Goal: Task Accomplishment & Management: Use online tool/utility

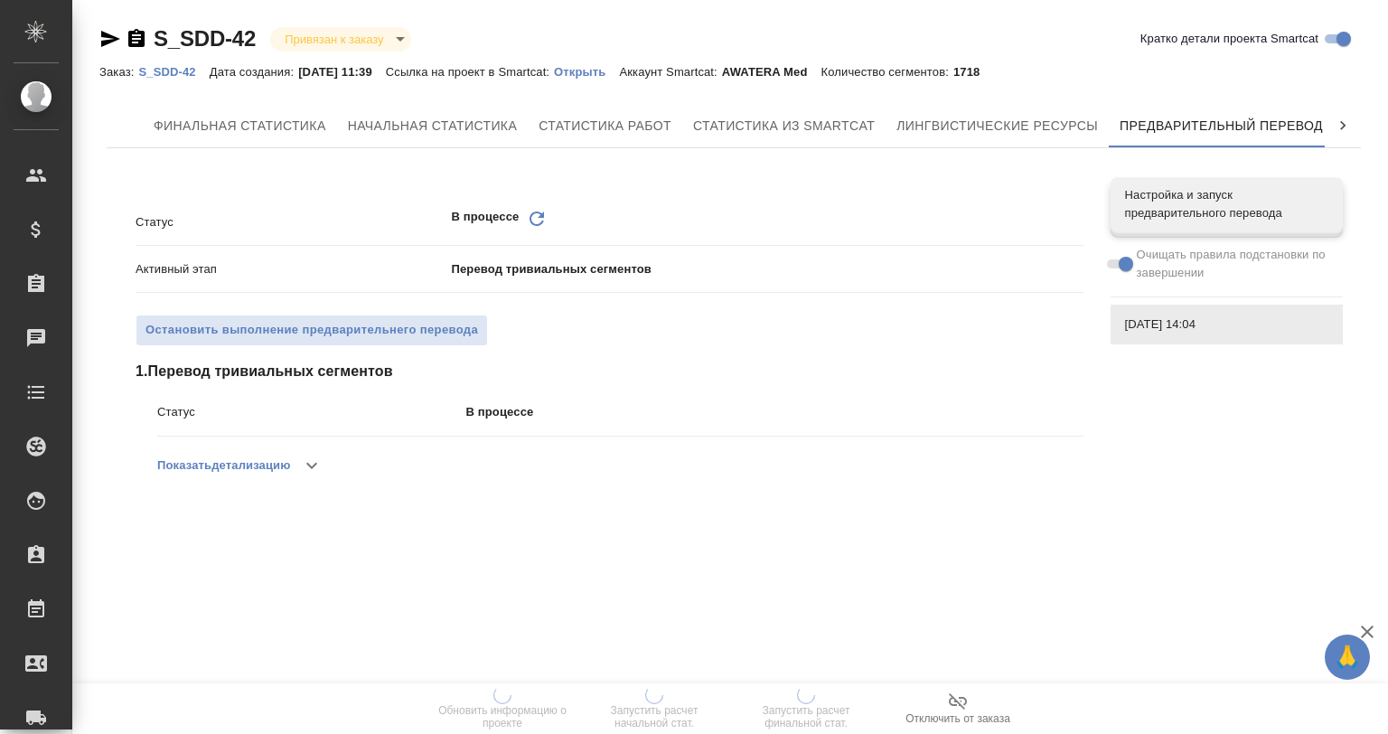
scroll to position [0, 8]
click at [1181, 220] on span "Настройка и запуск предварительного перевода" at bounding box center [1226, 204] width 203 height 36
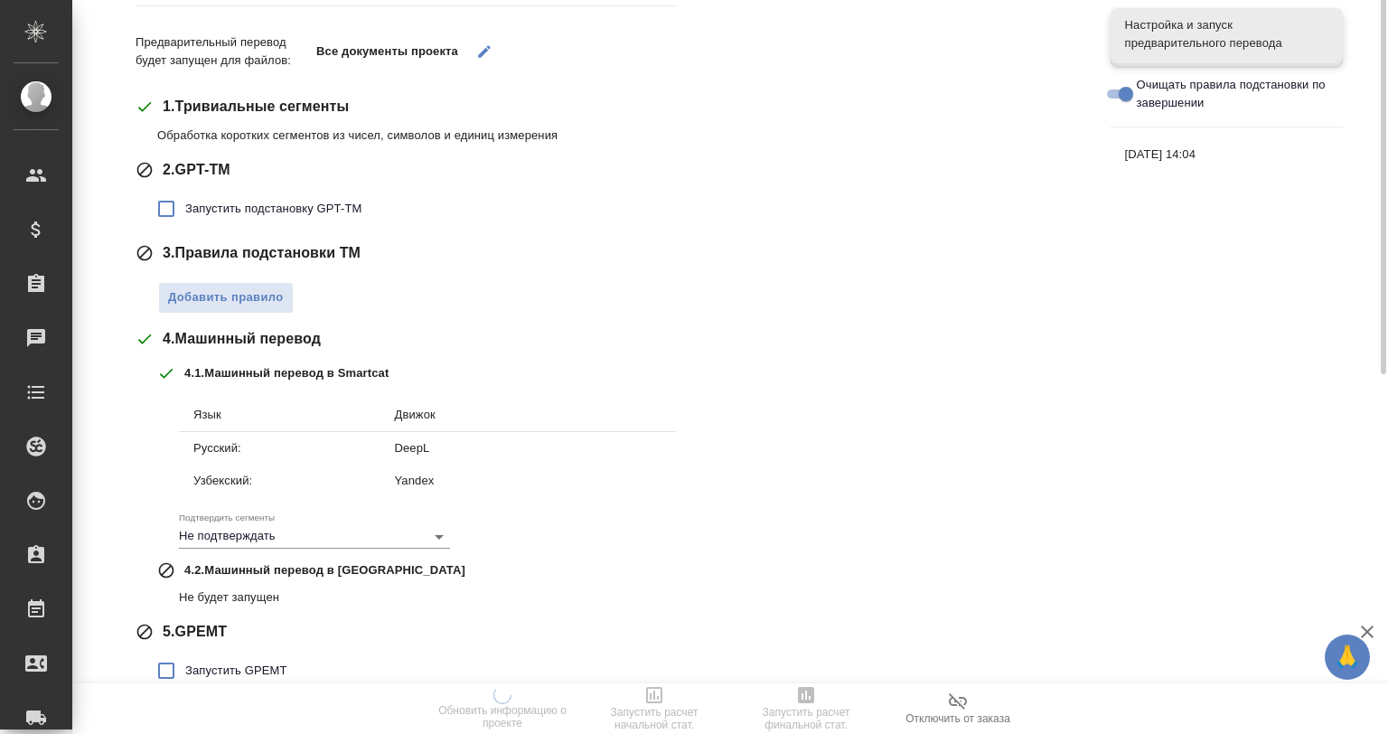
scroll to position [314, 0]
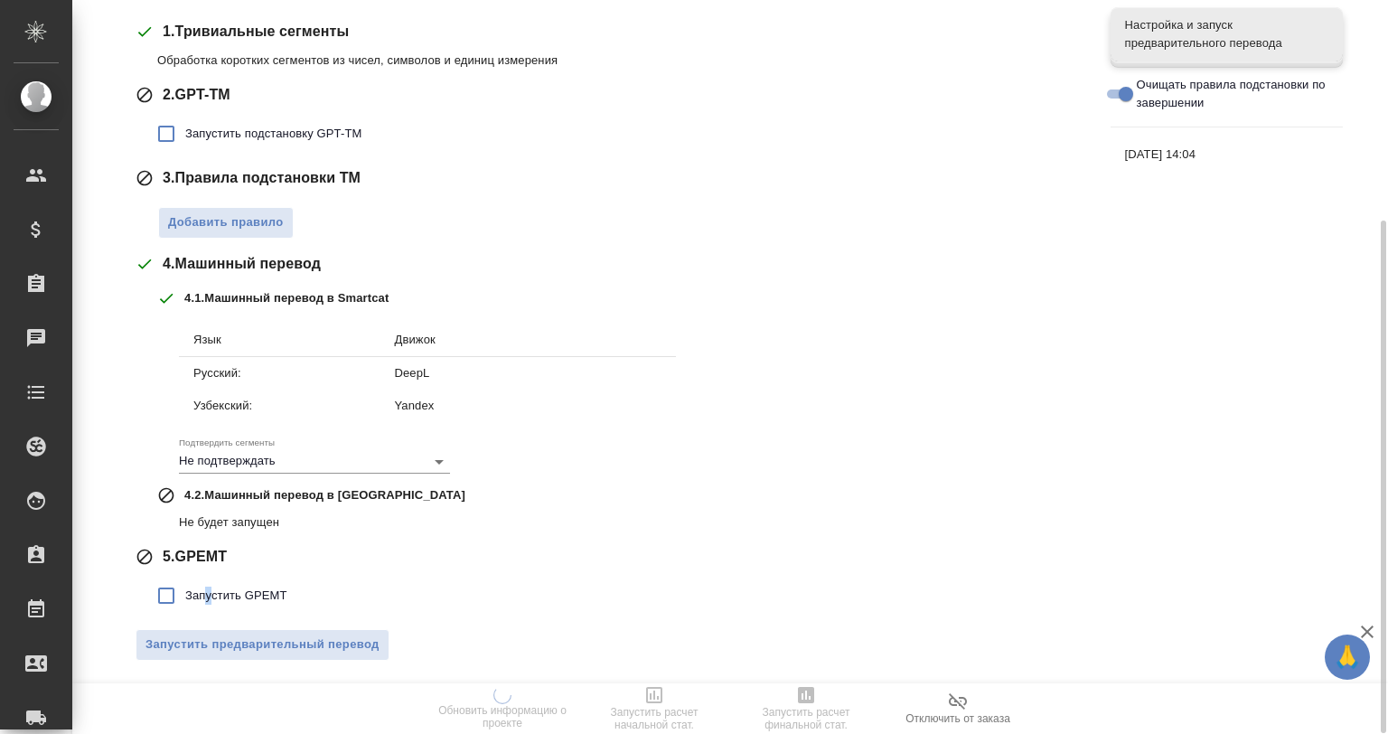
click at [209, 593] on span "Запустить GPEMT" at bounding box center [236, 596] width 102 height 18
click at [164, 593] on input "Запустить GPEMT" at bounding box center [166, 596] width 38 height 38
checkbox input "true"
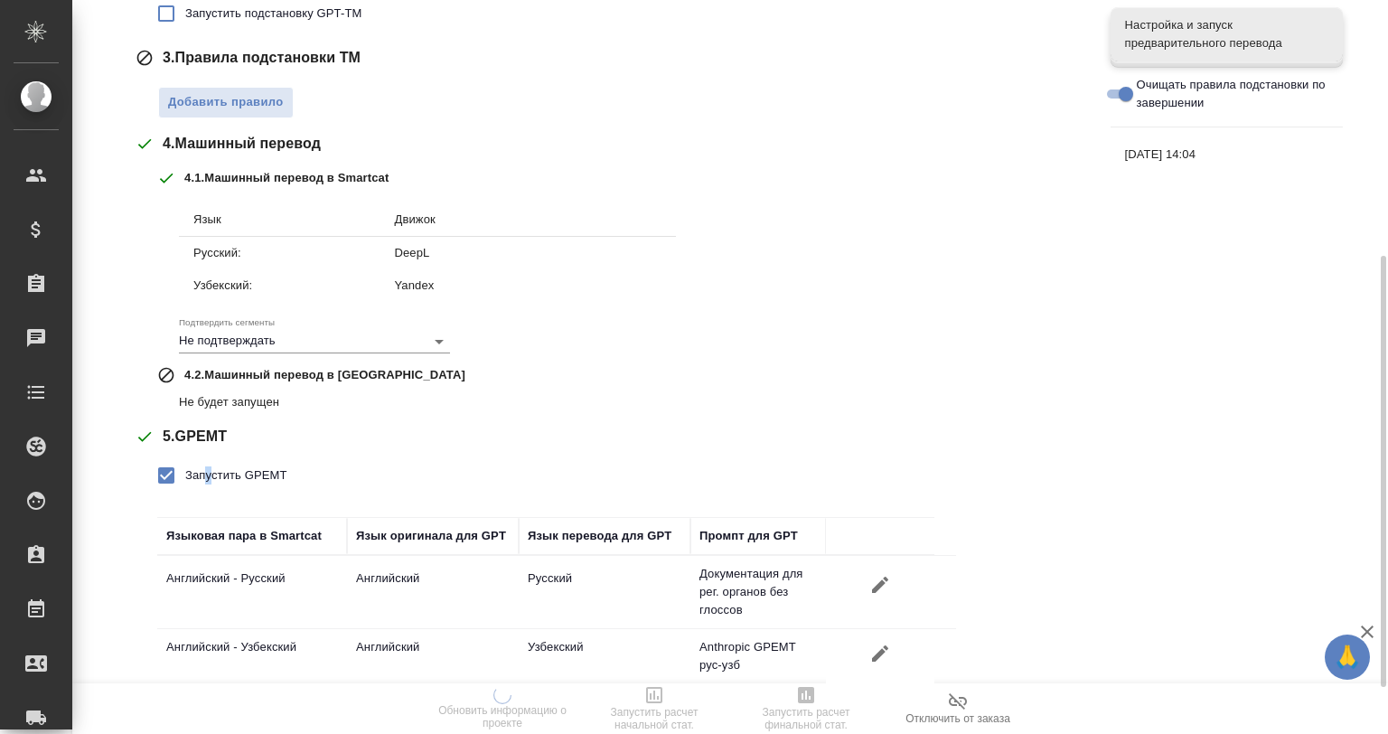
scroll to position [513, 0]
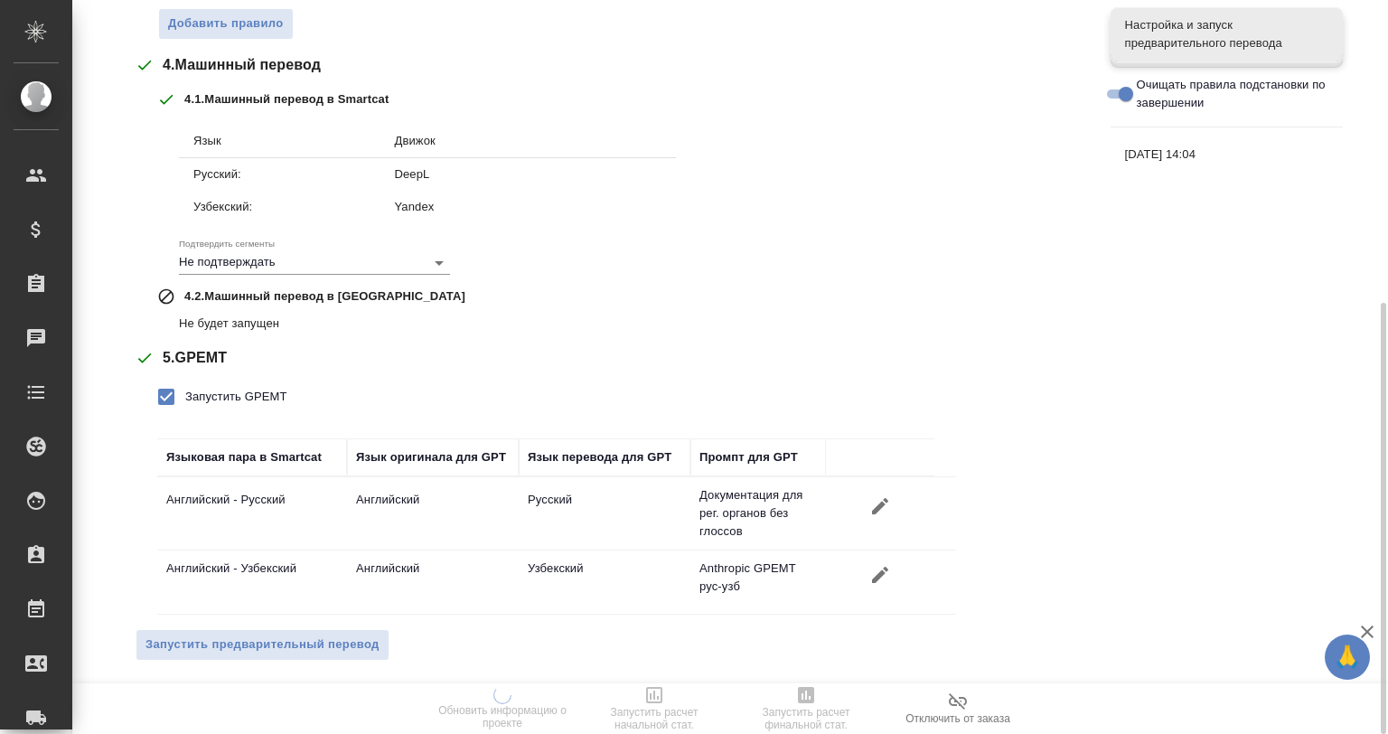
click at [1029, 577] on div "Запустить GPEMT Языковая пара в Smartcat Язык оригинала для GPT Язык перевода д…" at bounding box center [620, 496] width 926 height 237
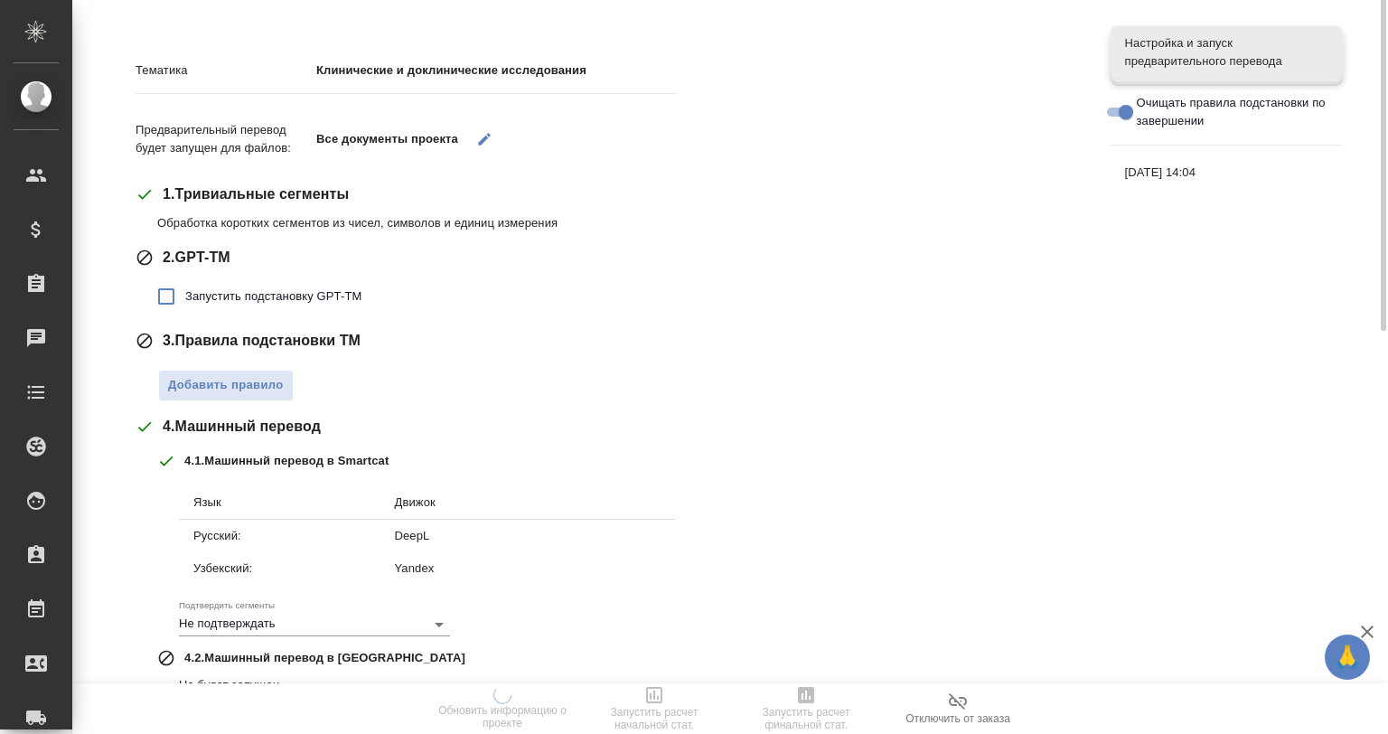
scroll to position [0, 0]
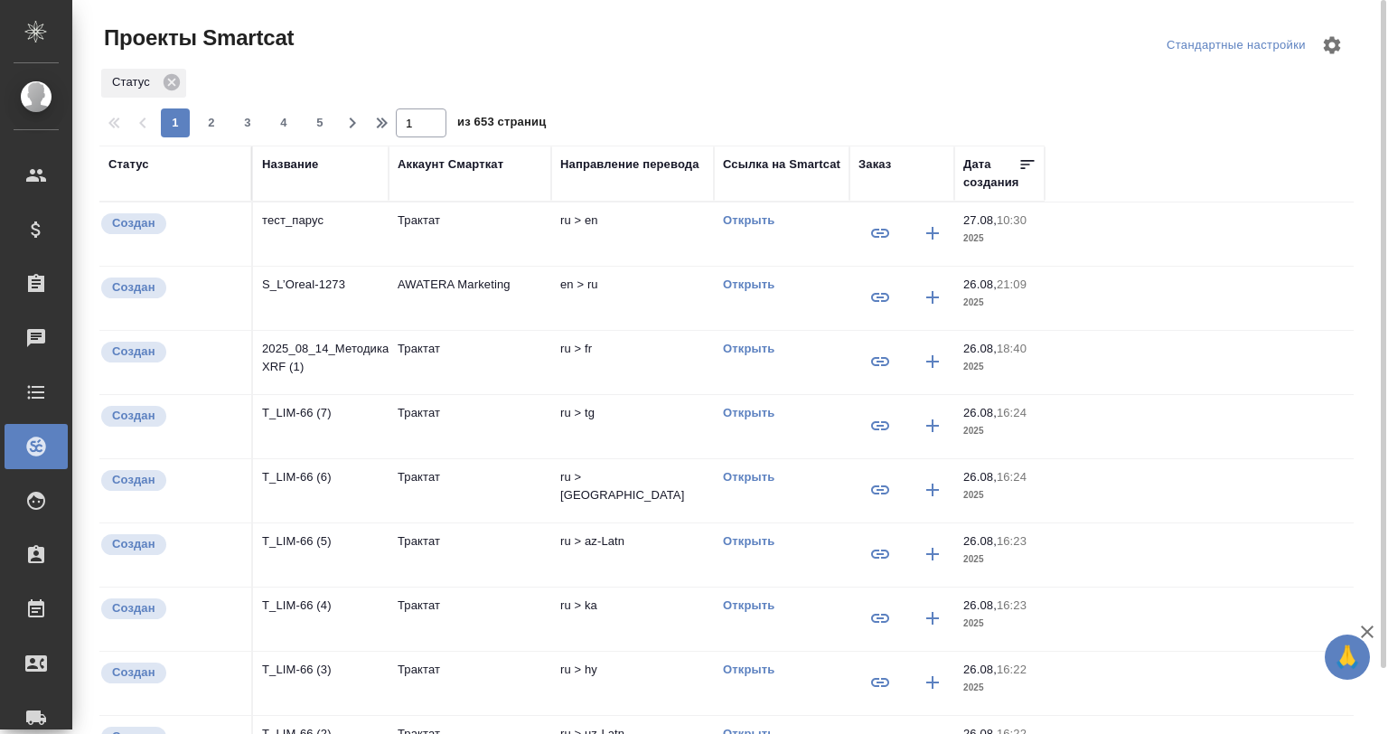
drag, startPoint x: 483, startPoint y: 1, endPoint x: 533, endPoint y: 61, distance: 78.9
click at [531, 57] on div at bounding box center [733, 44] width 423 height 43
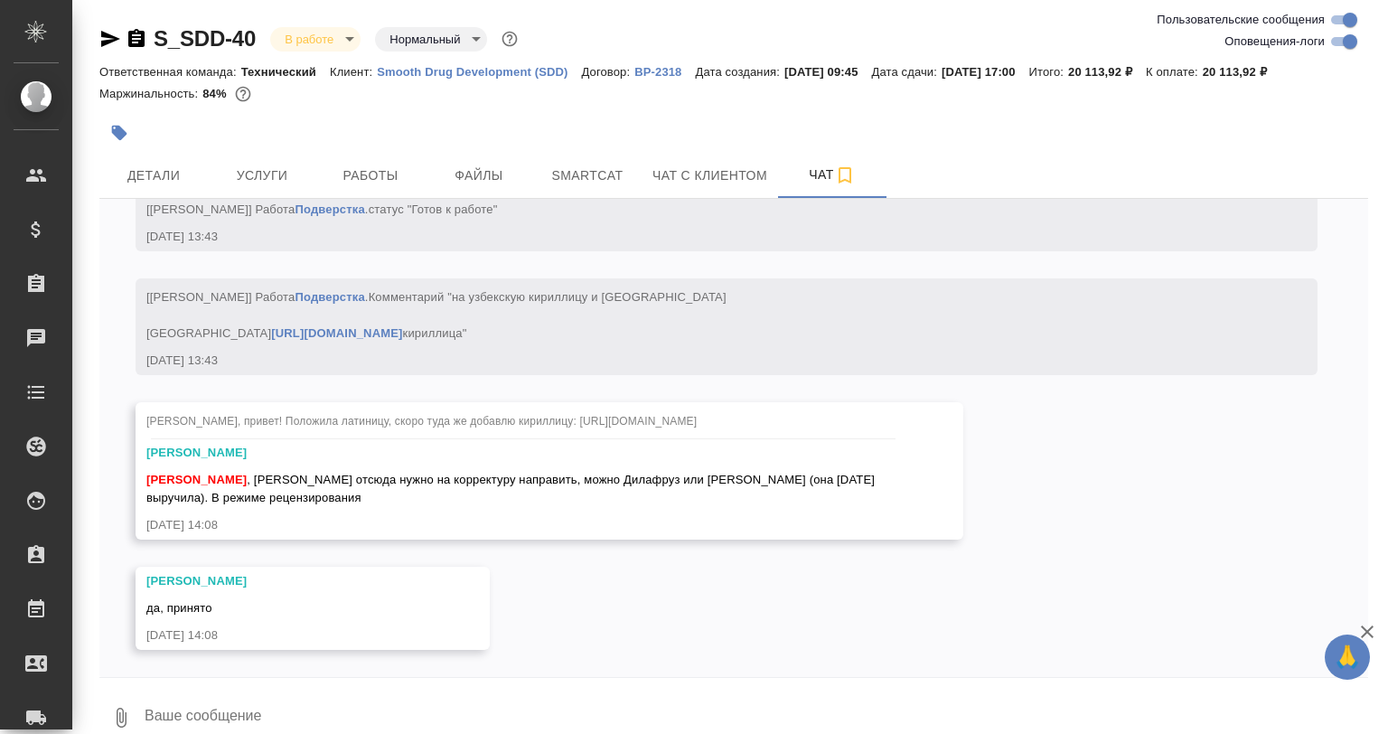
scroll to position [9420, 0]
click at [552, 185] on span "Smartcat" at bounding box center [587, 175] width 87 height 23
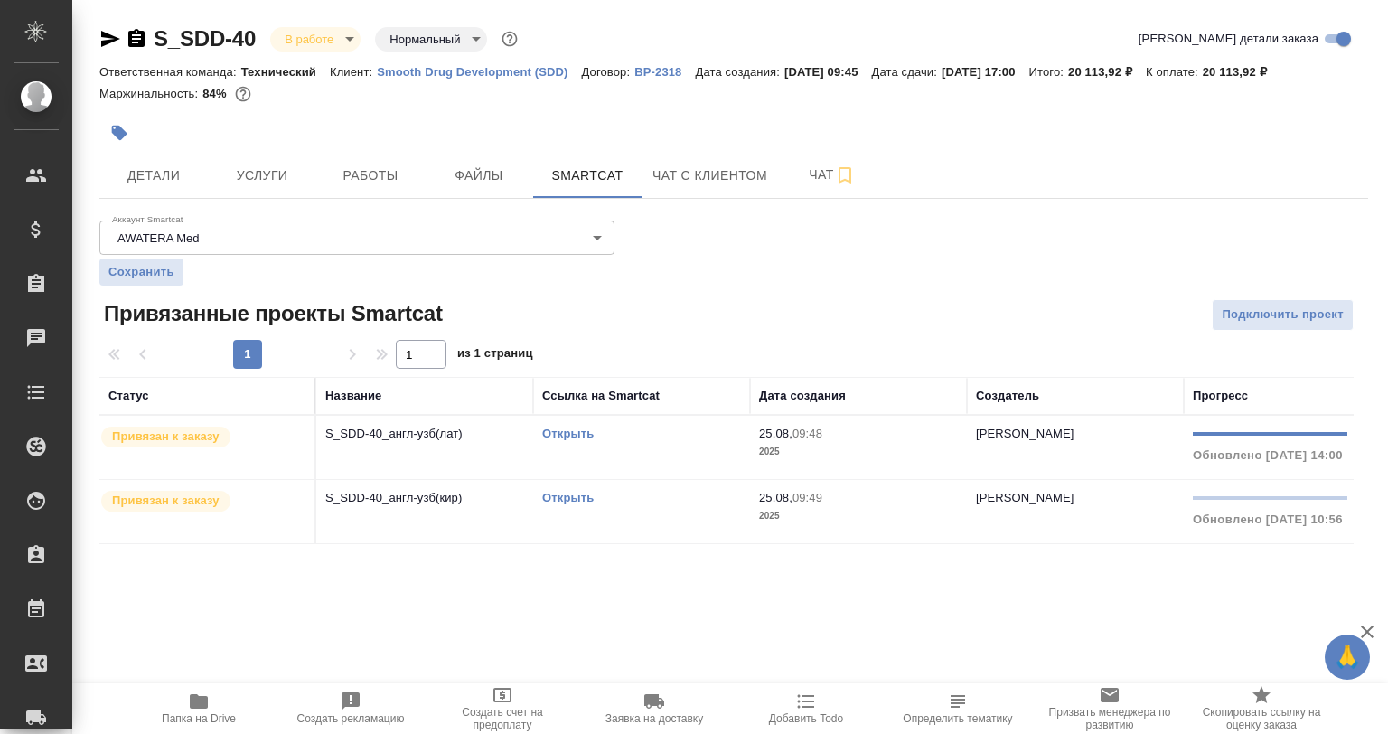
click at [553, 427] on link "Открыть" at bounding box center [568, 434] width 52 height 14
click at [572, 493] on link "Открыть" at bounding box center [568, 498] width 52 height 14
click at [133, 44] on icon "button" at bounding box center [136, 38] width 16 height 18
